Goal: Task Accomplishment & Management: Manage account settings

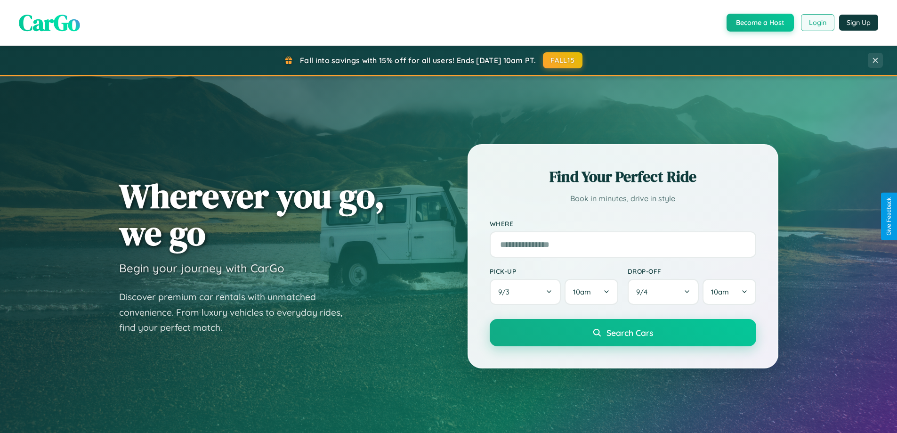
click at [817, 23] on button "Login" at bounding box center [817, 22] width 33 height 17
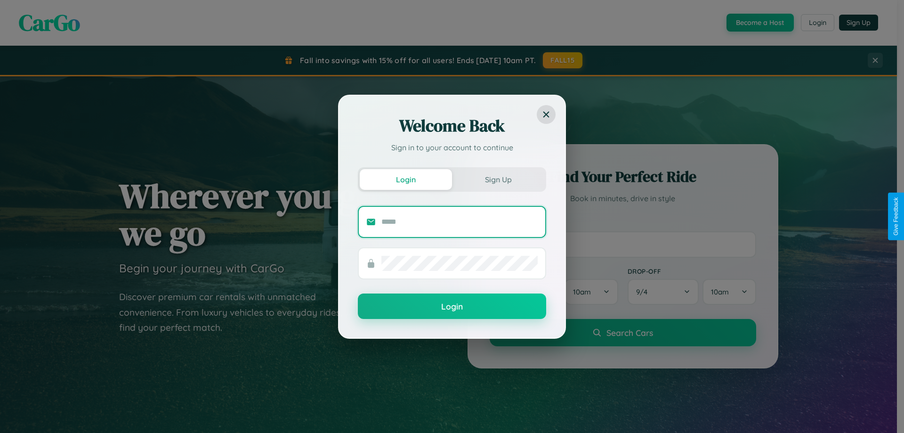
click at [460, 221] on input "text" at bounding box center [459, 221] width 156 height 15
type input "**********"
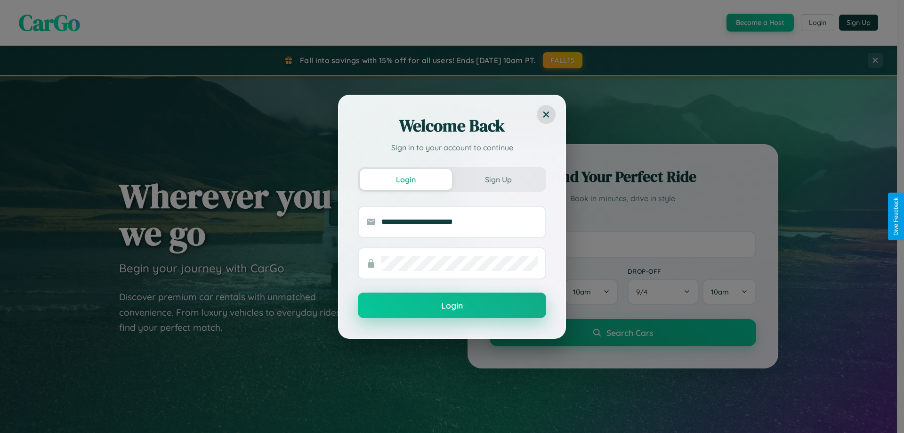
click at [452, 306] on button "Login" at bounding box center [452, 304] width 188 height 25
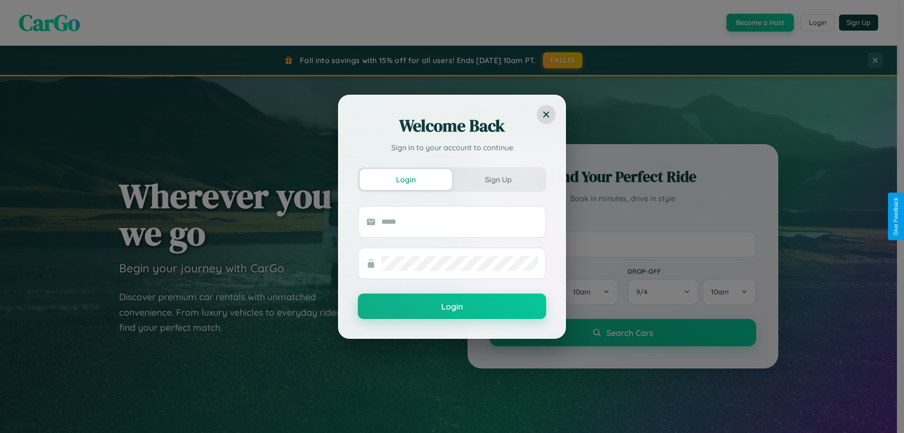
click at [817, 23] on div "Welcome Back Sign in to your account to continue Login Sign Up Login" at bounding box center [452, 216] width 904 height 433
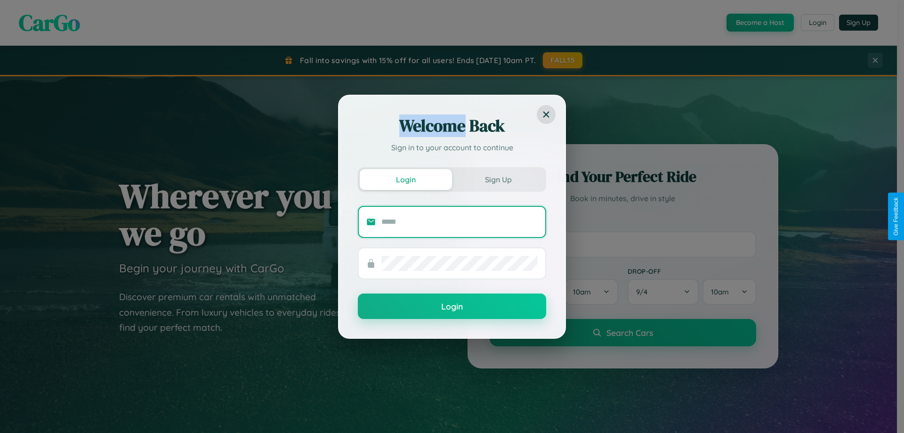
click at [460, 221] on input "text" at bounding box center [459, 221] width 156 height 15
type input "**********"
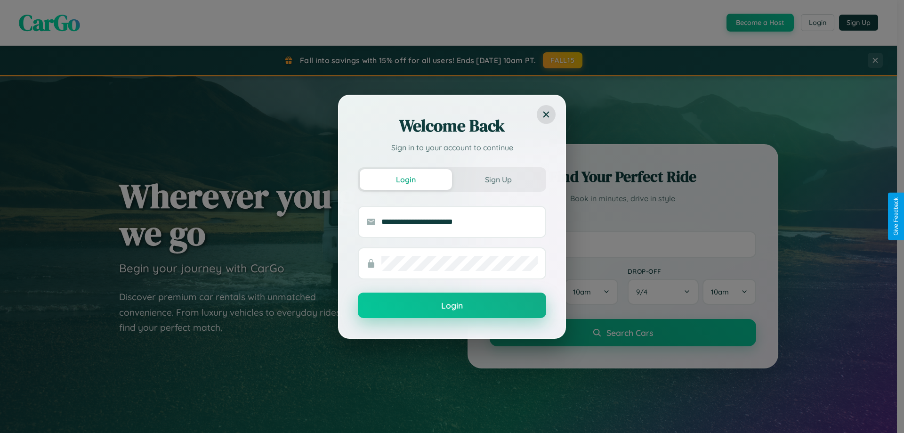
click at [452, 306] on button "Login" at bounding box center [452, 304] width 188 height 25
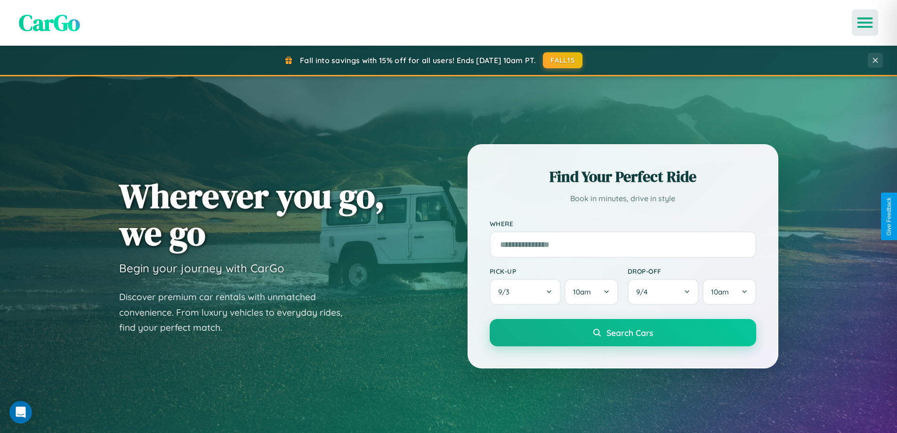
click at [865, 23] on icon "Open menu" at bounding box center [866, 22] width 14 height 8
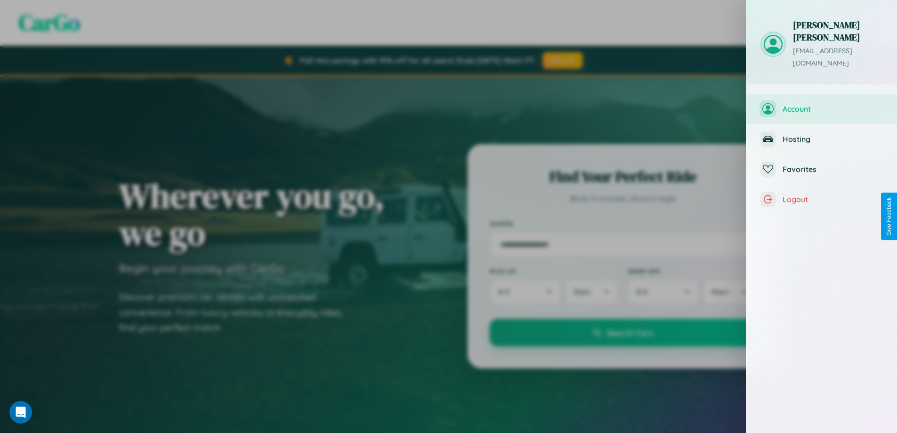
click at [822, 104] on span "Account" at bounding box center [833, 108] width 100 height 9
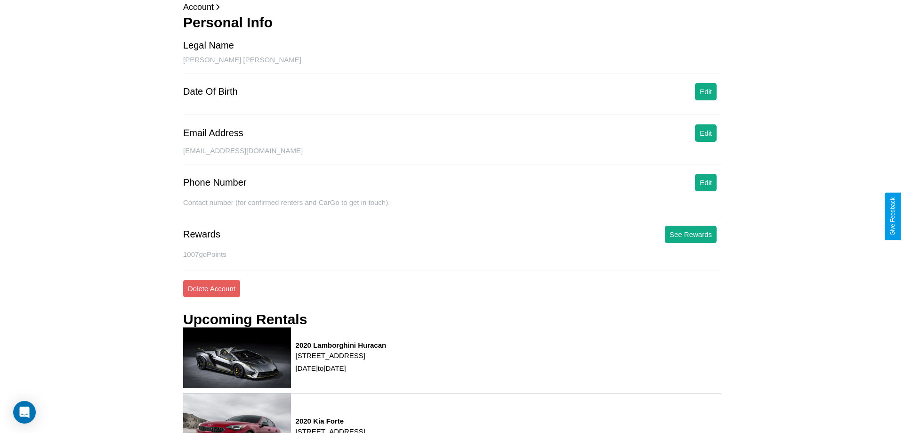
scroll to position [120, 0]
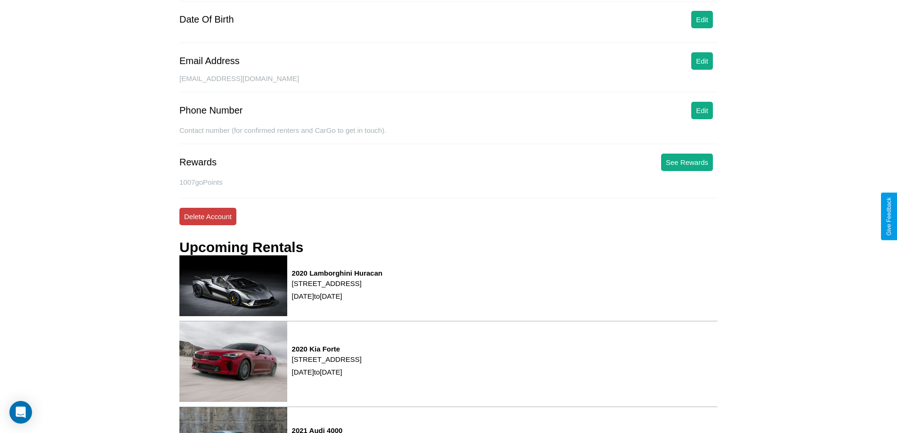
click at [208, 216] on button "Delete Account" at bounding box center [207, 216] width 57 height 17
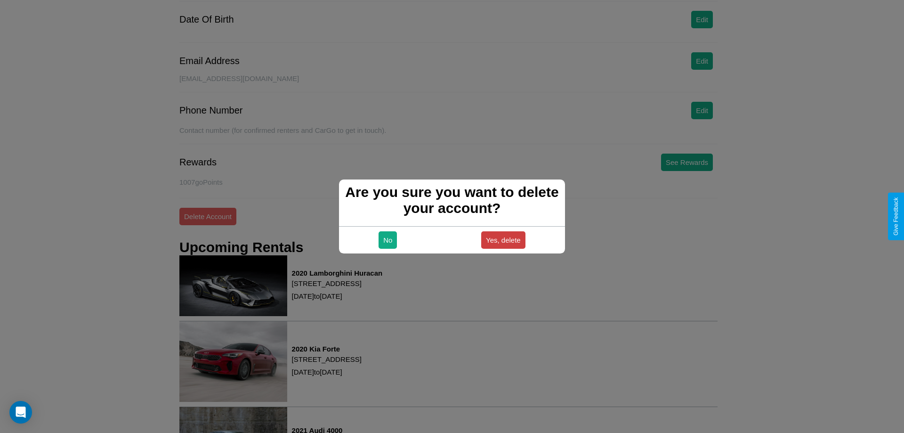
click at [503, 240] on button "Yes, delete" at bounding box center [503, 239] width 44 height 17
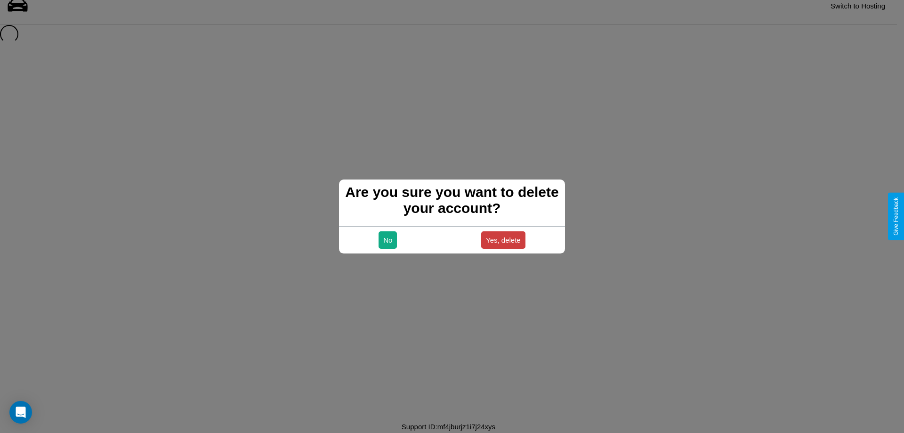
scroll to position [13, 0]
